Goal: Task Accomplishment & Management: Complete application form

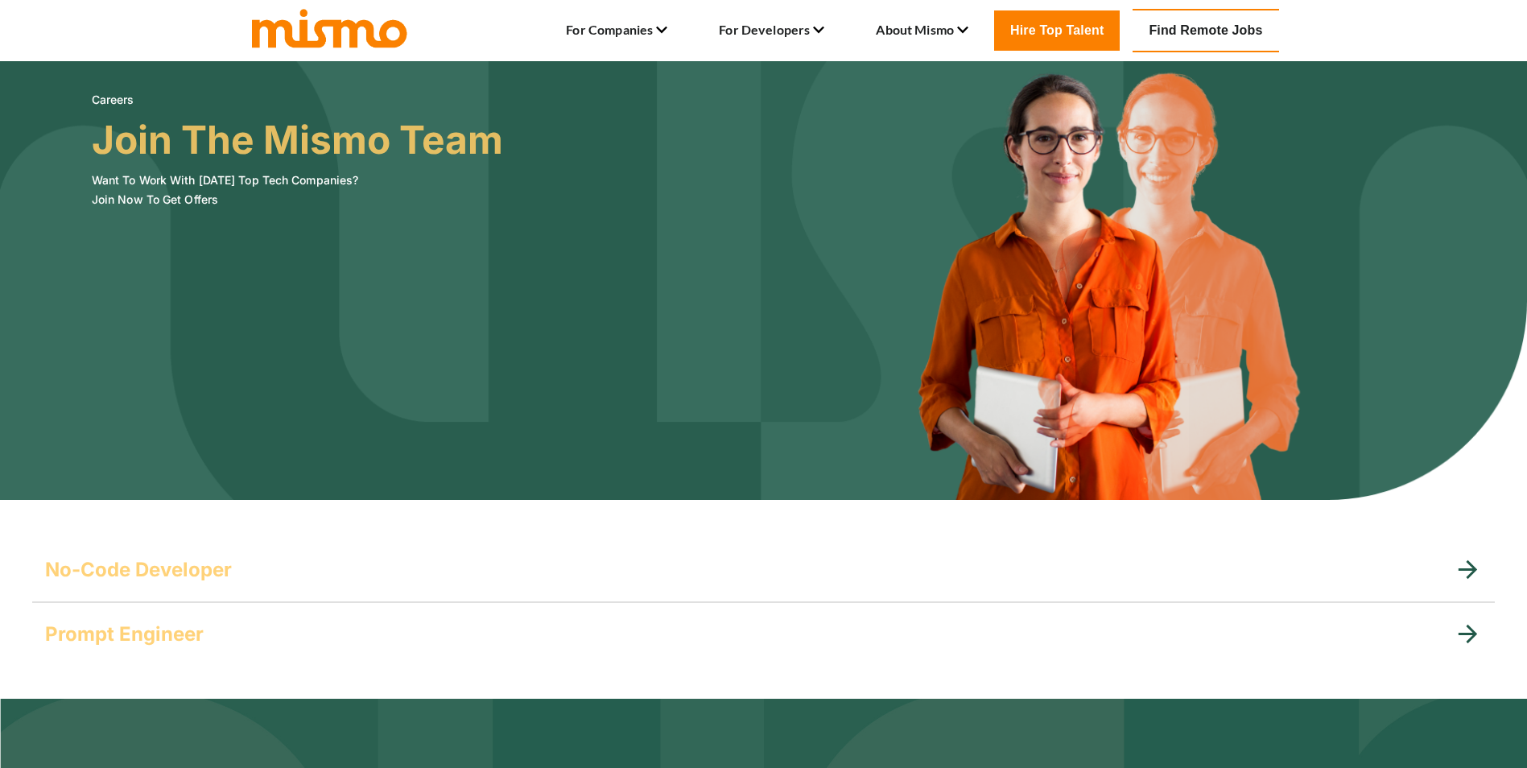
scroll to position [241, 0]
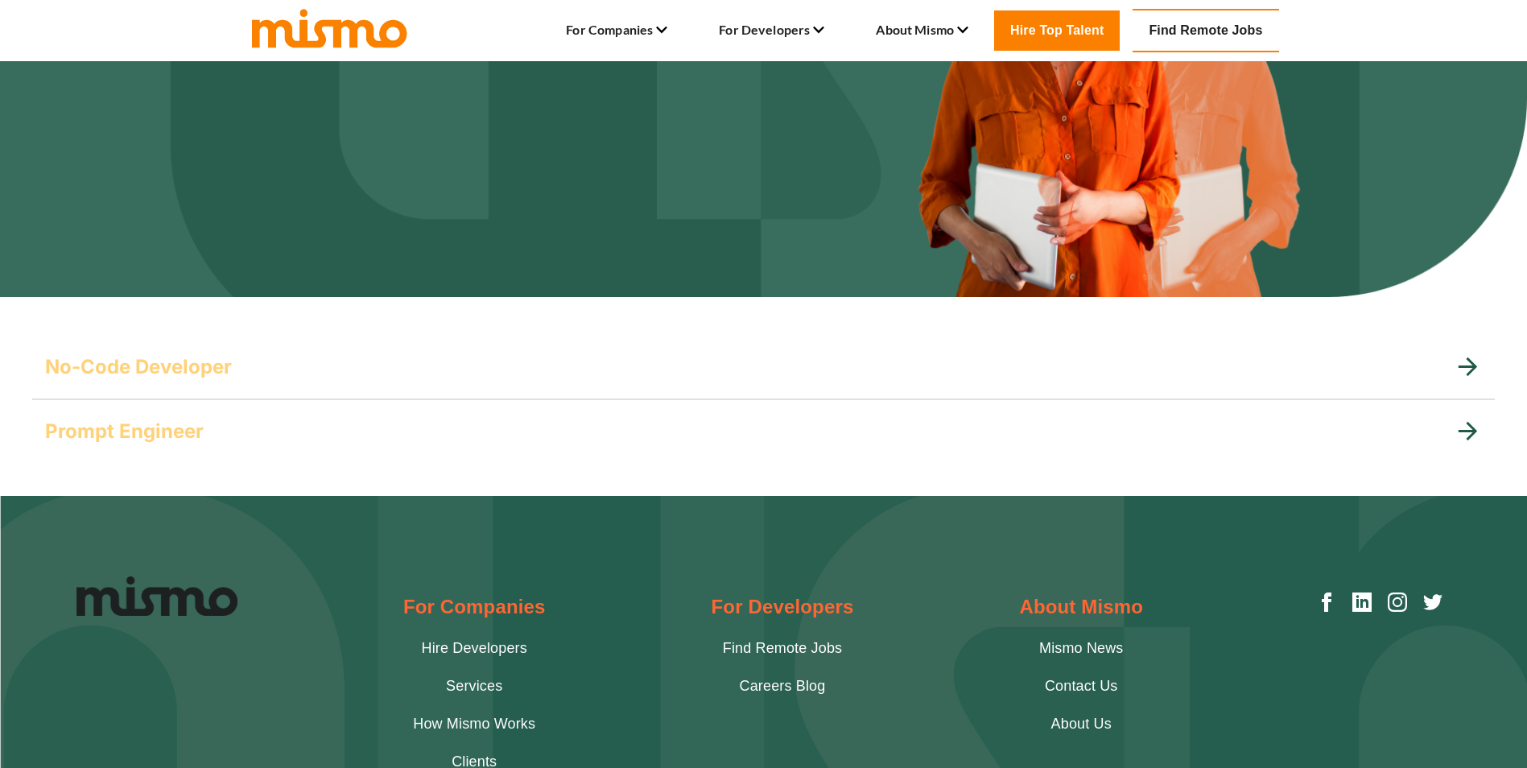
click at [306, 365] on div "No-Code Developer" at bounding box center [749, 367] width 1409 height 26
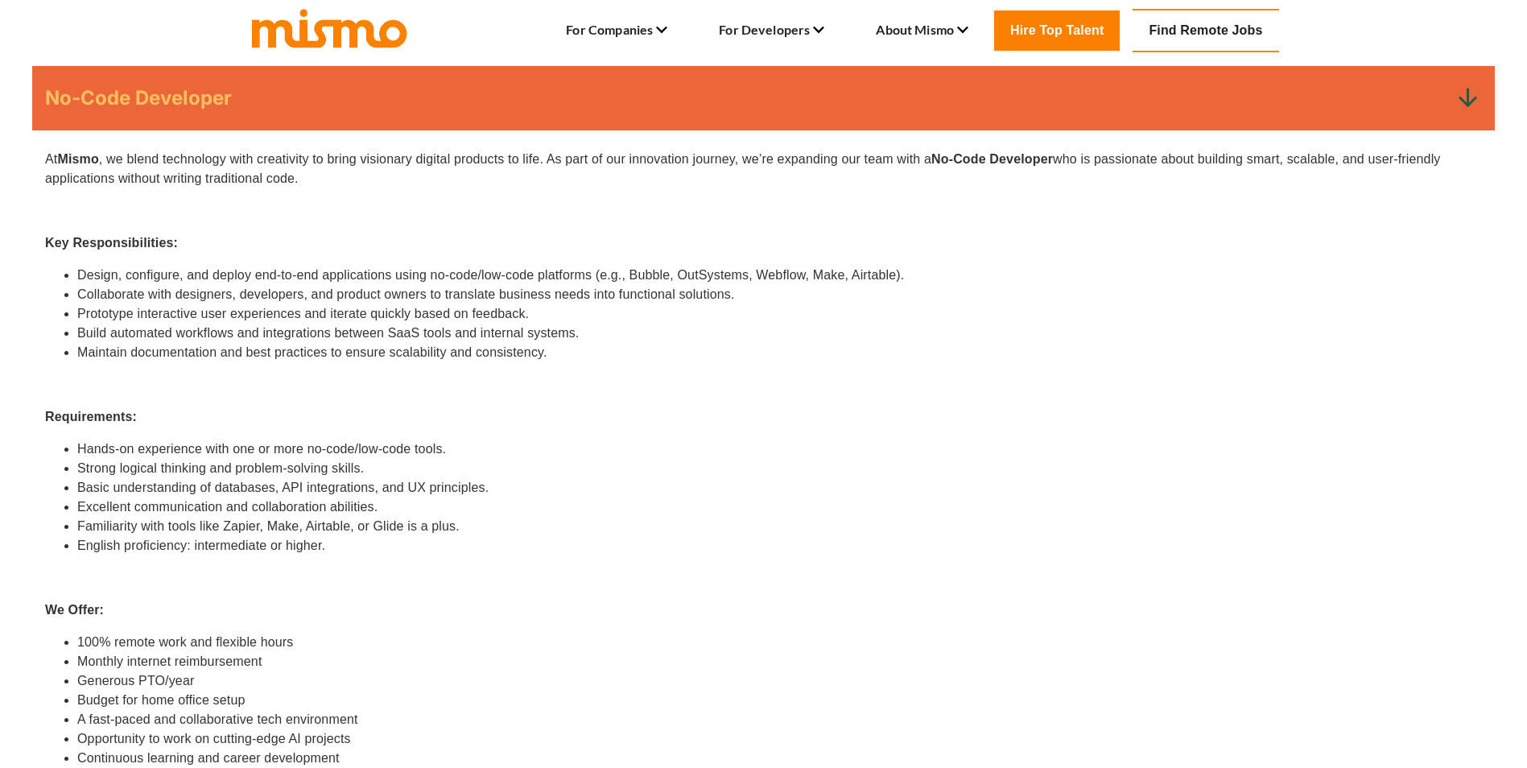
scroll to position [483, 0]
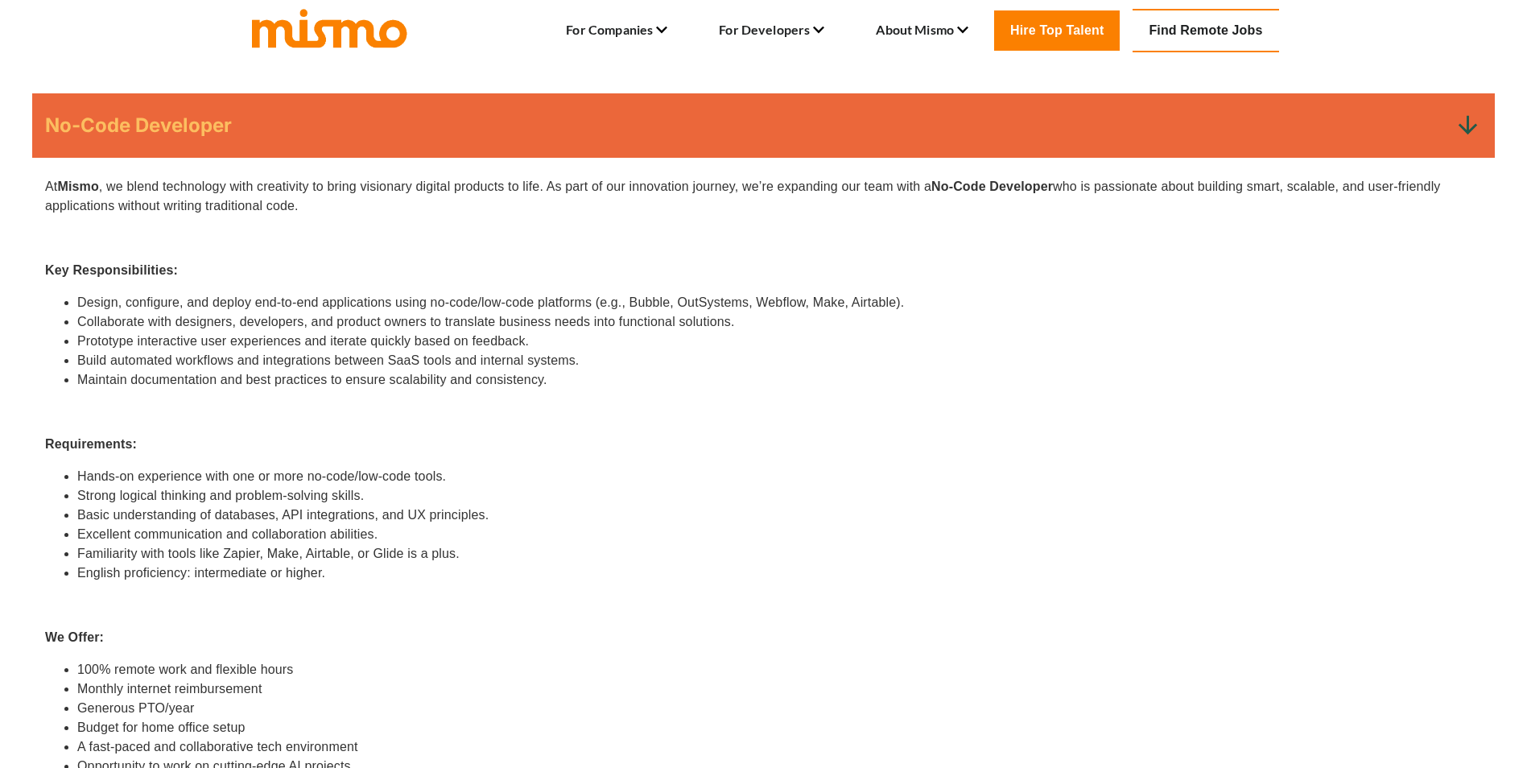
click at [831, 353] on li "Build automated workflows and integrations between SaaS tools and internal syst…" at bounding box center [779, 360] width 1405 height 19
drag, startPoint x: 876, startPoint y: 345, endPoint x: 819, endPoint y: 344, distance: 57.2
click at [819, 344] on li "Prototype interactive user experiences and iterate quickly based on feedback." at bounding box center [779, 341] width 1405 height 19
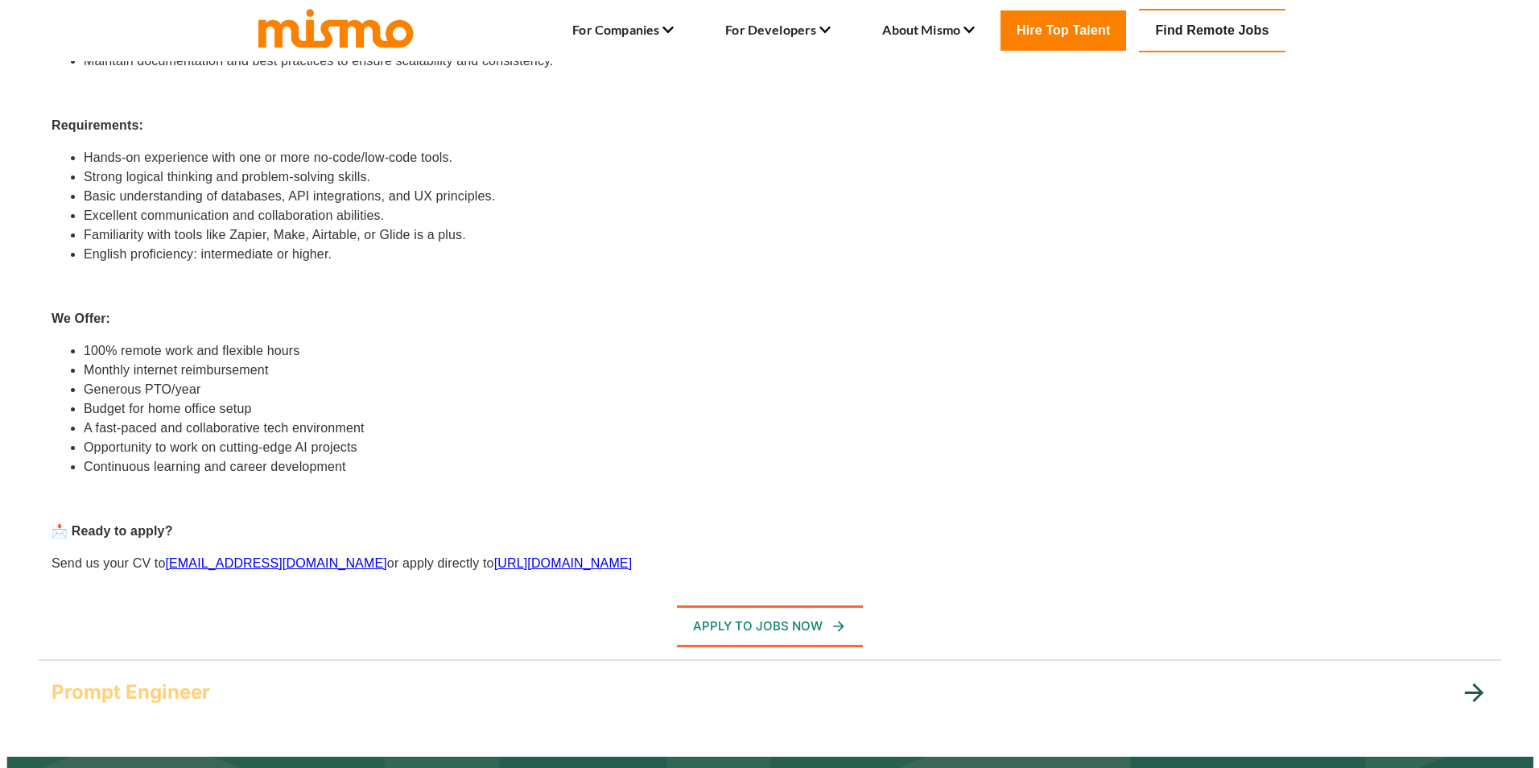
scroll to position [790, 0]
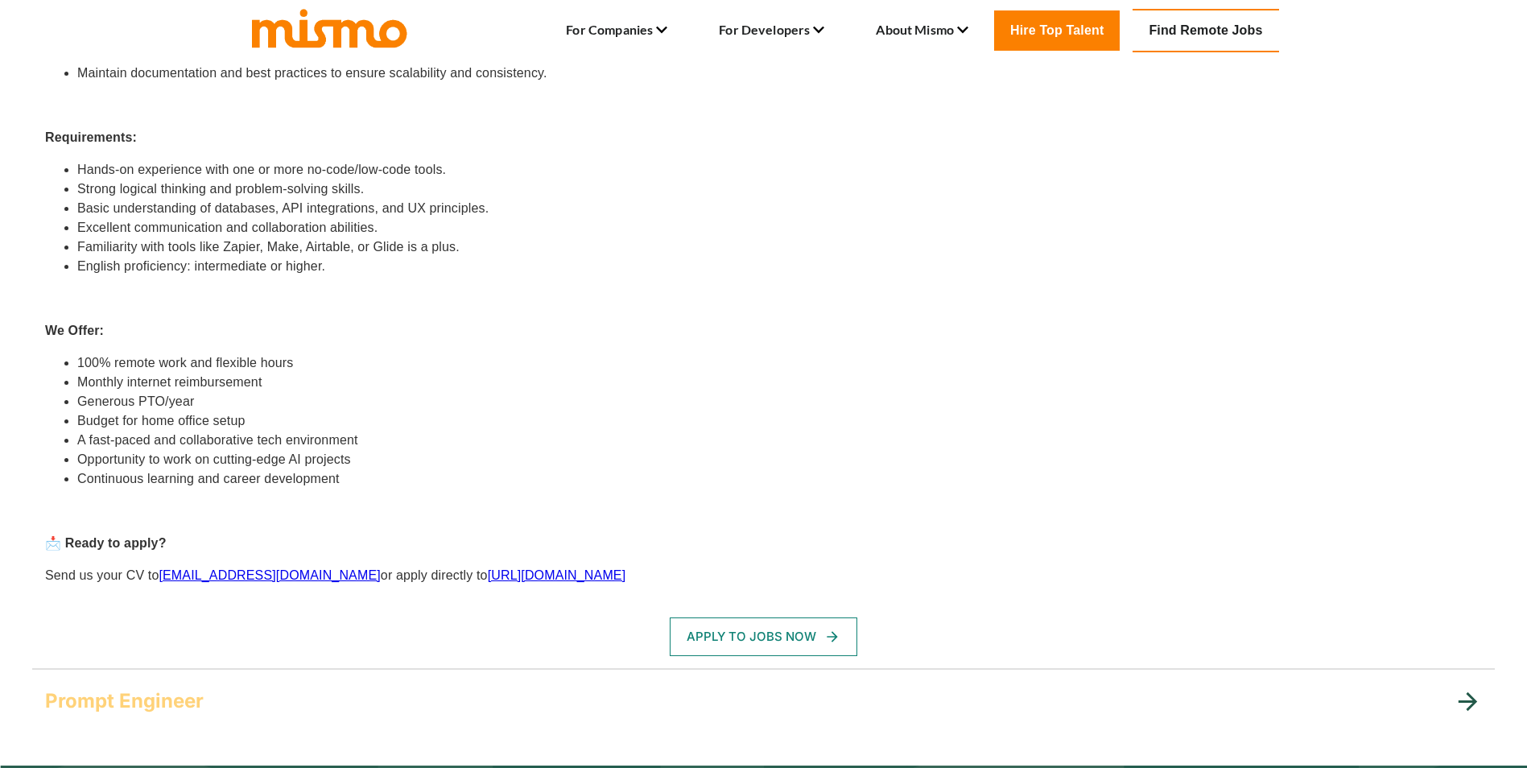
click at [753, 638] on button "Apply To Jobs Now" at bounding box center [764, 636] width 188 height 39
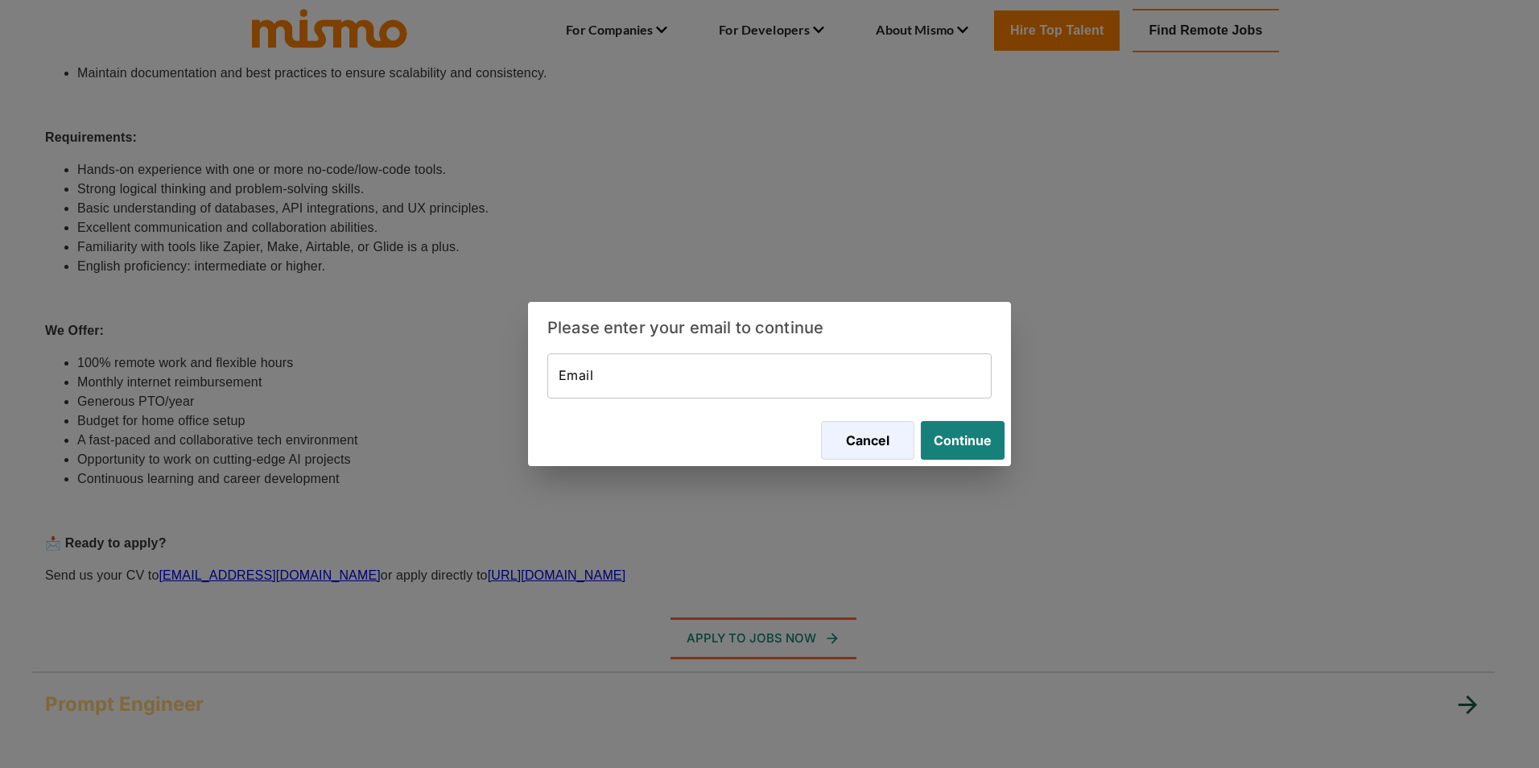
click at [699, 373] on input "Email" at bounding box center [769, 375] width 444 height 45
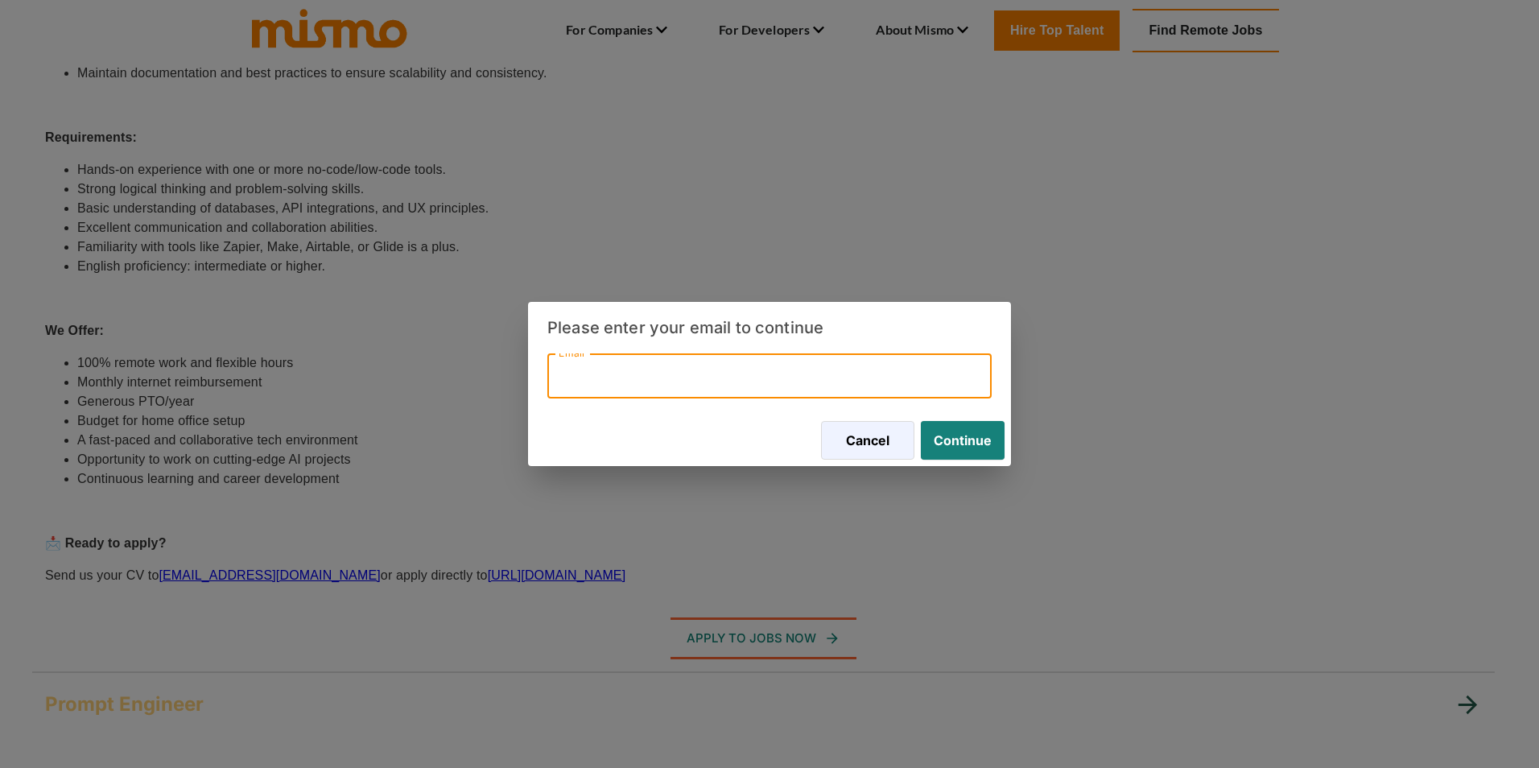
type input "ro.mymailid@gmail.com"
click at [1007, 439] on div "Cancel Continue" at bounding box center [769, 441] width 483 height 52
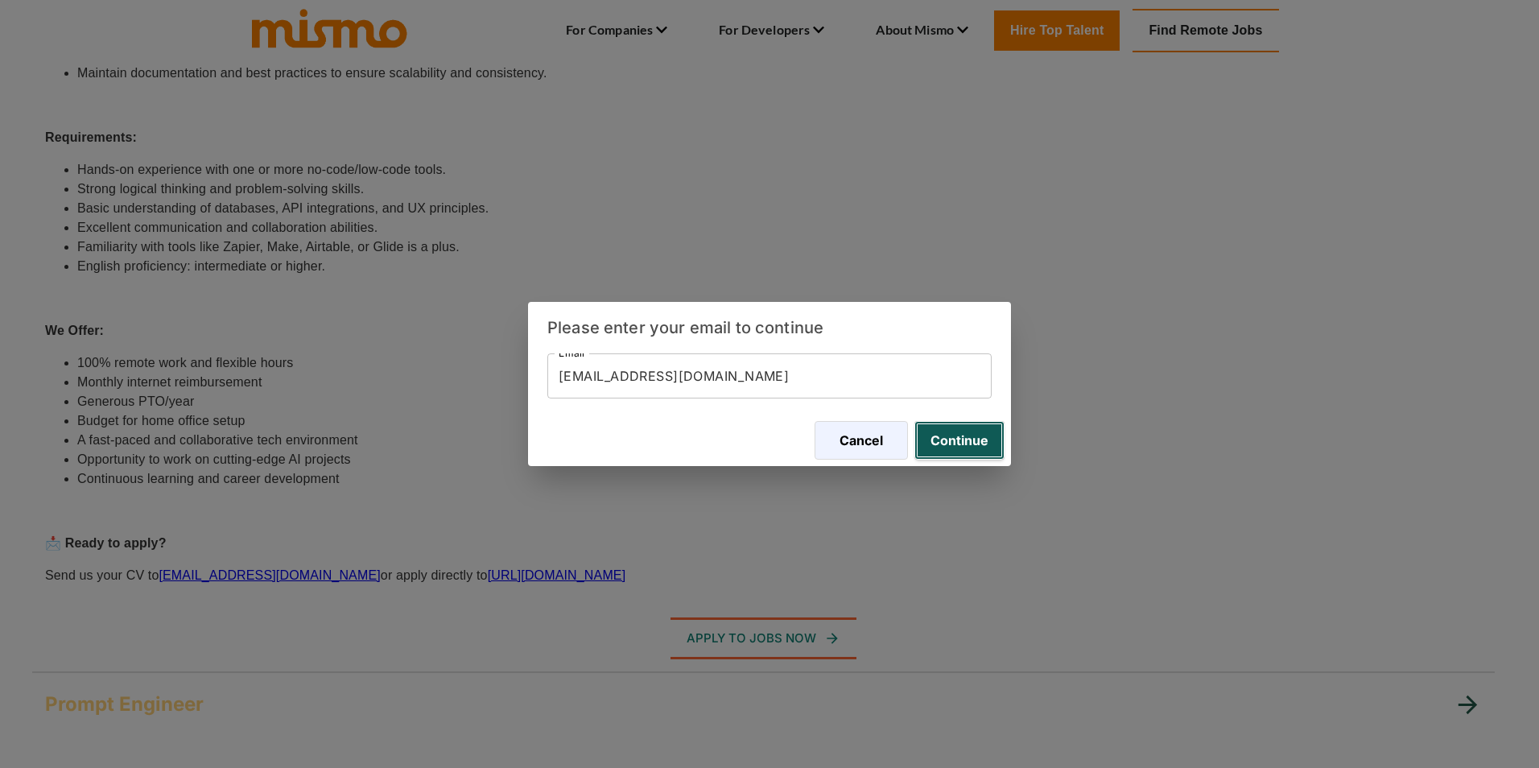
click at [960, 439] on button "Continue" at bounding box center [959, 440] width 90 height 39
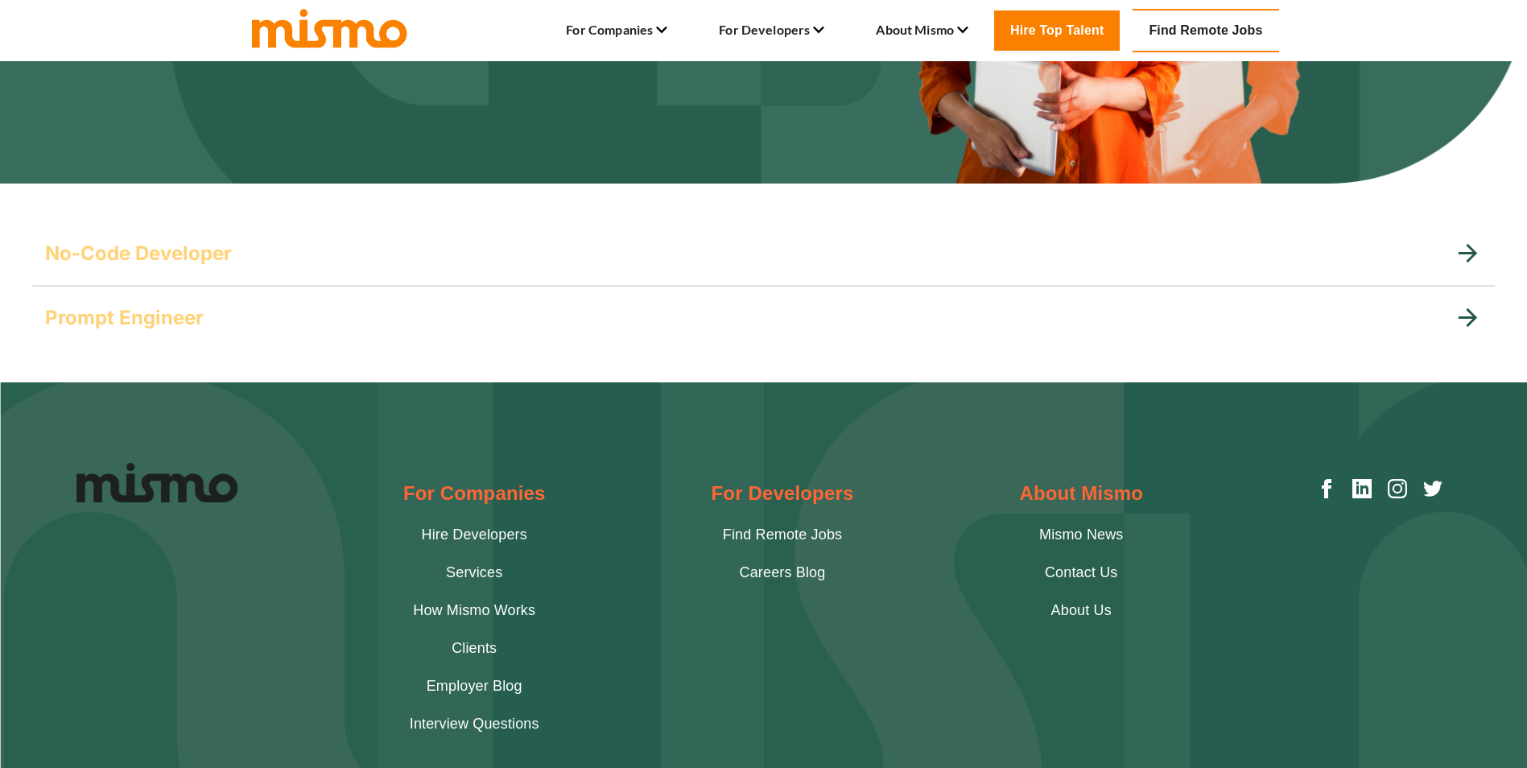
scroll to position [452, 0]
